Goal: Complete application form: Complete application form

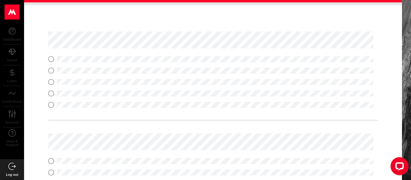
scroll to position [144, 0]
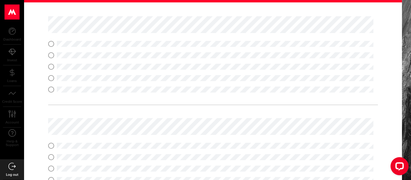
click at [70, 74] on fieldset at bounding box center [213, 64] width 330 height 57
click at [52, 77] on input "radio" at bounding box center [51, 78] width 6 height 6
radio input "true"
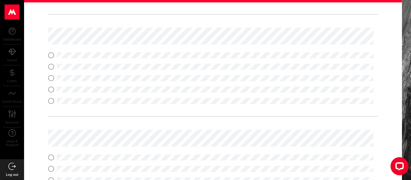
scroll to position [235, 0]
click at [52, 99] on input "radio" at bounding box center [51, 100] width 6 height 6
radio input "true"
click at [52, 78] on input "radio" at bounding box center [51, 77] width 6 height 6
radio input "true"
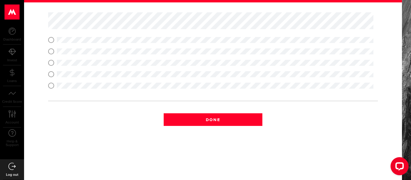
scroll to position [360, 0]
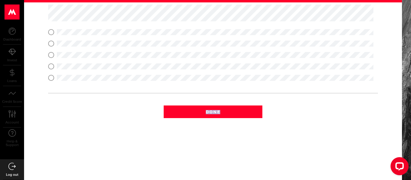
drag, startPoint x: 403, startPoint y: 135, endPoint x: 402, endPoint y: 125, distance: 9.1
click at [402, 125] on div "Verify your Identity Powered by Canada Last step! A few security questions from…" at bounding box center [217, 90] width 387 height 180
click at [52, 32] on input "radio" at bounding box center [51, 32] width 6 height 6
radio input "true"
click at [51, 55] on input "radio" at bounding box center [51, 55] width 6 height 6
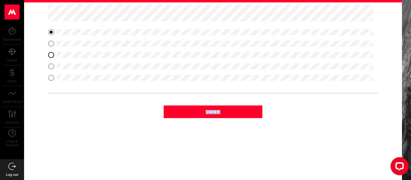
radio input "true"
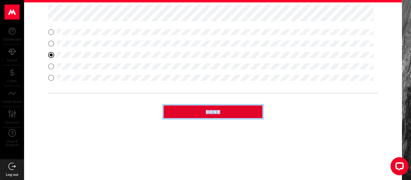
click at [206, 108] on button "Done" at bounding box center [213, 112] width 99 height 13
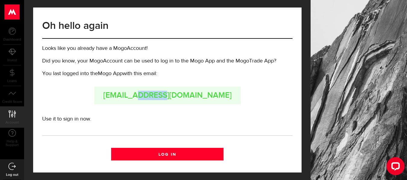
drag, startPoint x: 155, startPoint y: 97, endPoint x: 186, endPoint y: 102, distance: 31.1
click at [186, 102] on span "[EMAIL_ADDRESS][DOMAIN_NAME]" at bounding box center [167, 96] width 146 height 18
